Goal: Check status

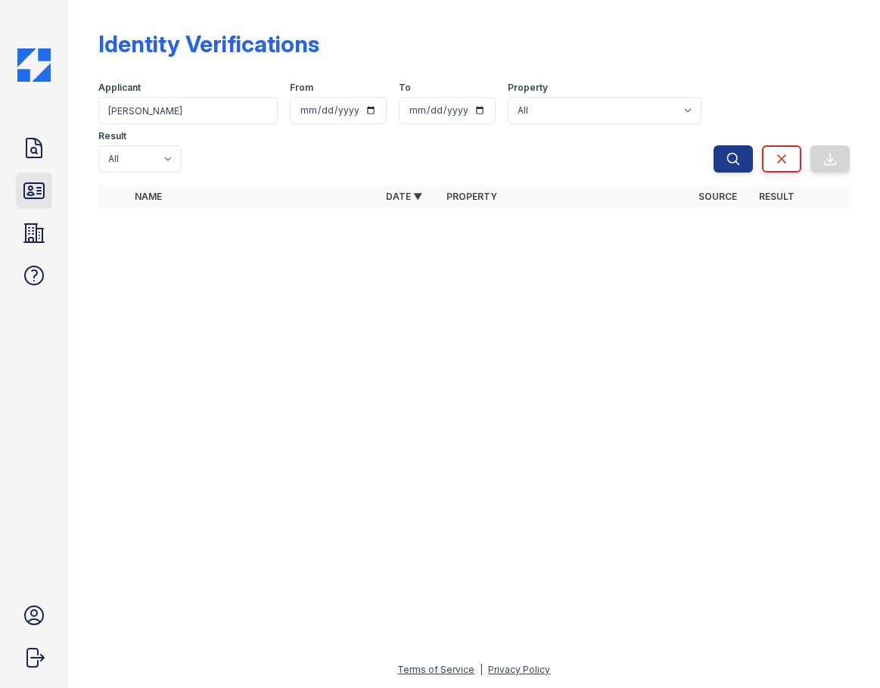
click at [29, 190] on icon at bounding box center [34, 190] width 20 height 15
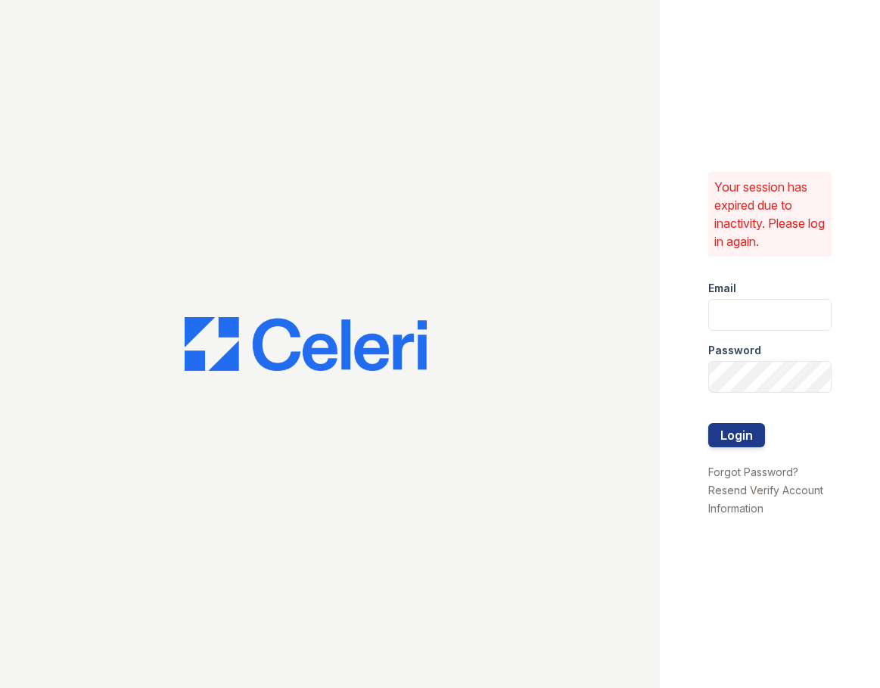
type input "rluna@trinity-pm.com"
click at [732, 442] on button "Login" at bounding box center [736, 435] width 57 height 24
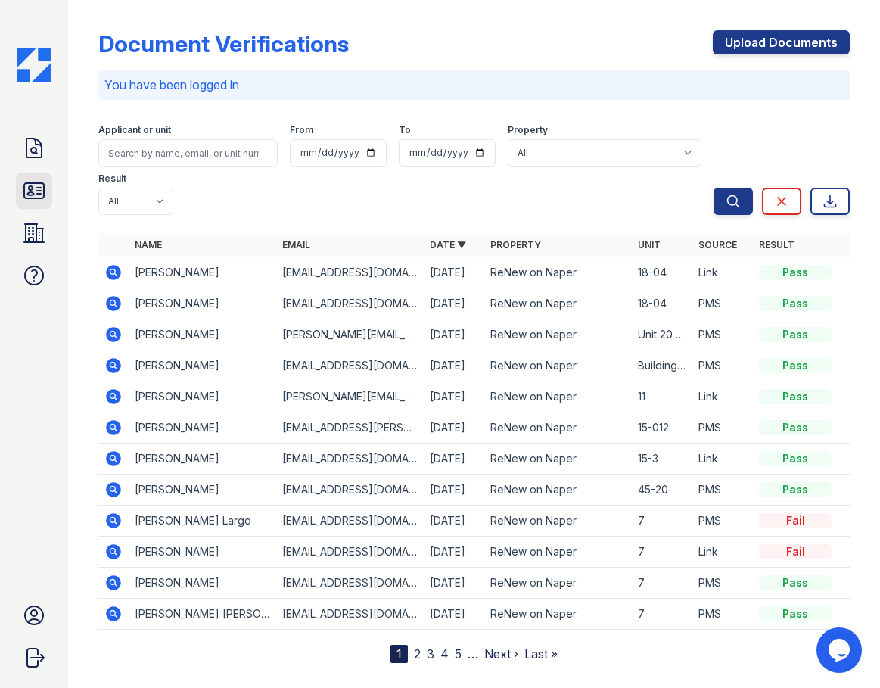
click at [43, 184] on icon at bounding box center [34, 190] width 20 height 15
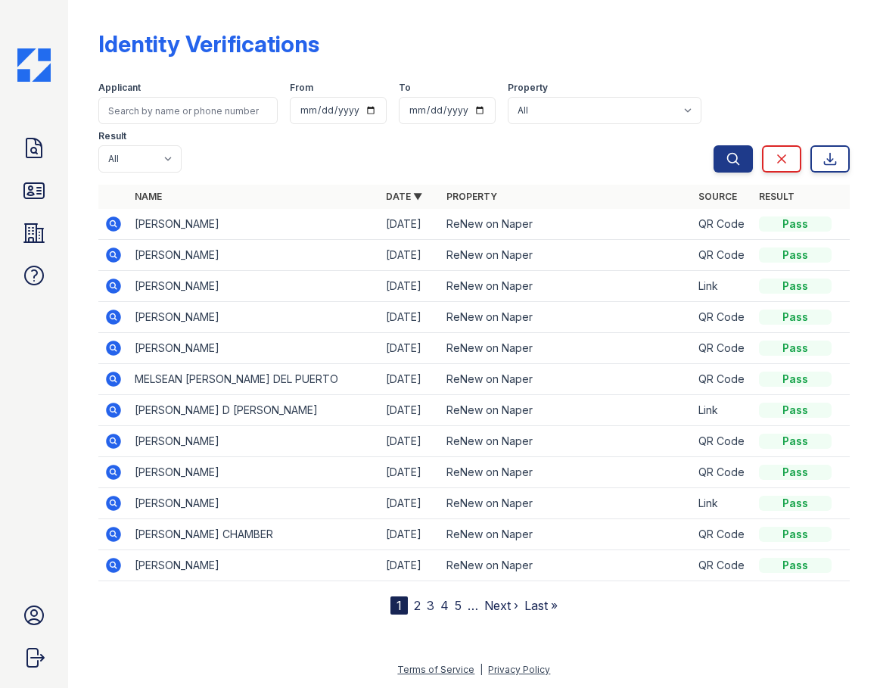
click at [115, 222] on icon at bounding box center [113, 224] width 18 height 18
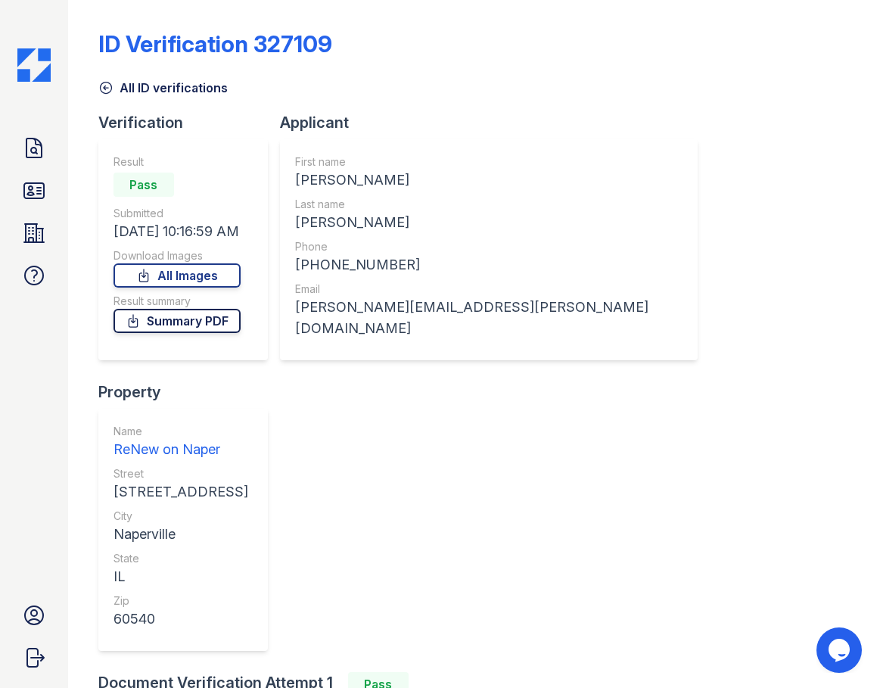
click at [214, 318] on link "Summary PDF" at bounding box center [176, 321] width 127 height 24
